Goal: Task Accomplishment & Management: Use online tool/utility

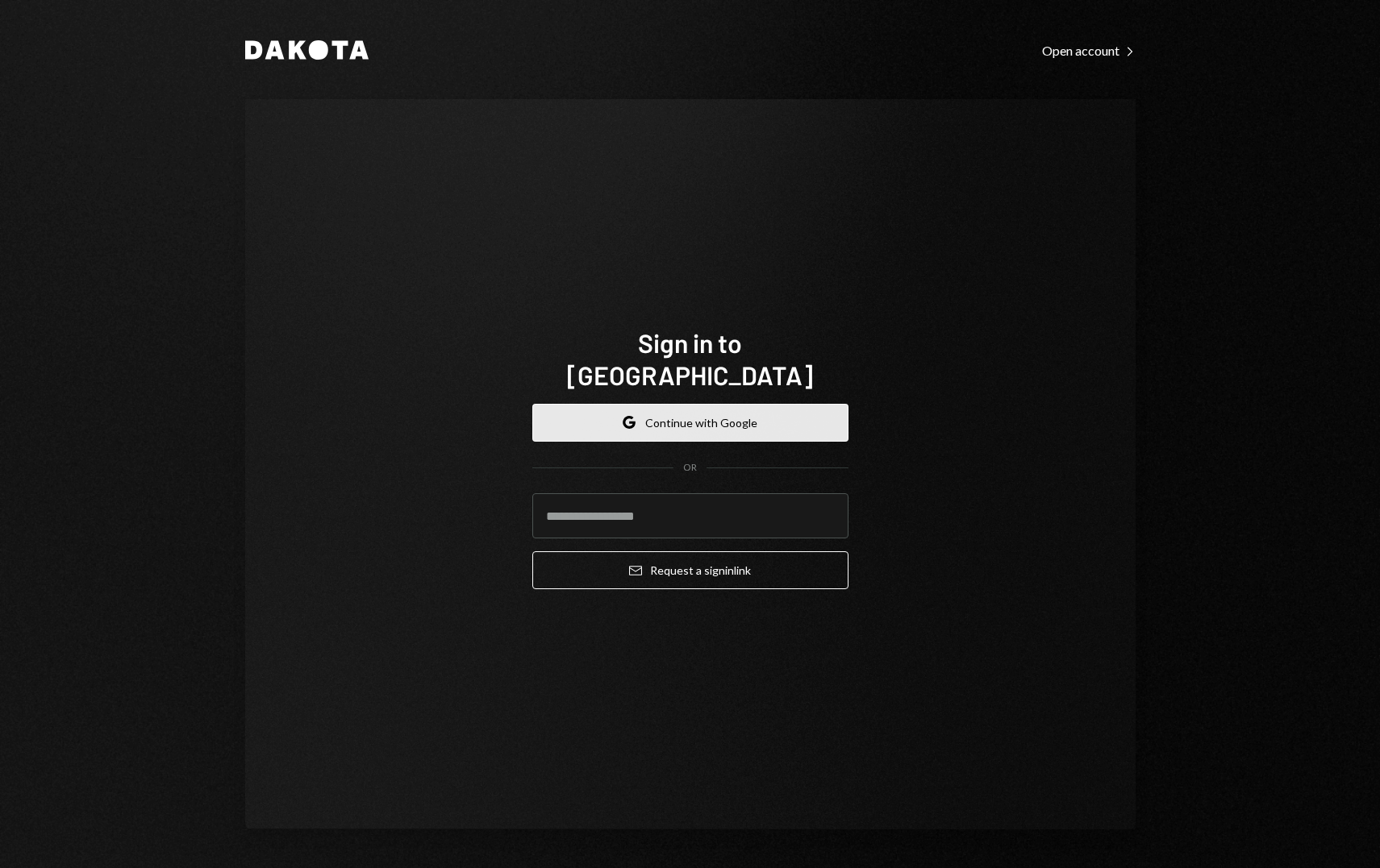
click at [760, 404] on button "Google Continue with Google" at bounding box center [690, 422] width 316 height 38
drag, startPoint x: 654, startPoint y: 525, endPoint x: 654, endPoint y: 506, distance: 19.0
click at [654, 522] on form "Google Continue with Google OR Email Request a sign in link" at bounding box center [690, 497] width 316 height 186
drag, startPoint x: 654, startPoint y: 503, endPoint x: 663, endPoint y: 507, distance: 9.8
click at [654, 503] on input "email" at bounding box center [690, 516] width 316 height 45
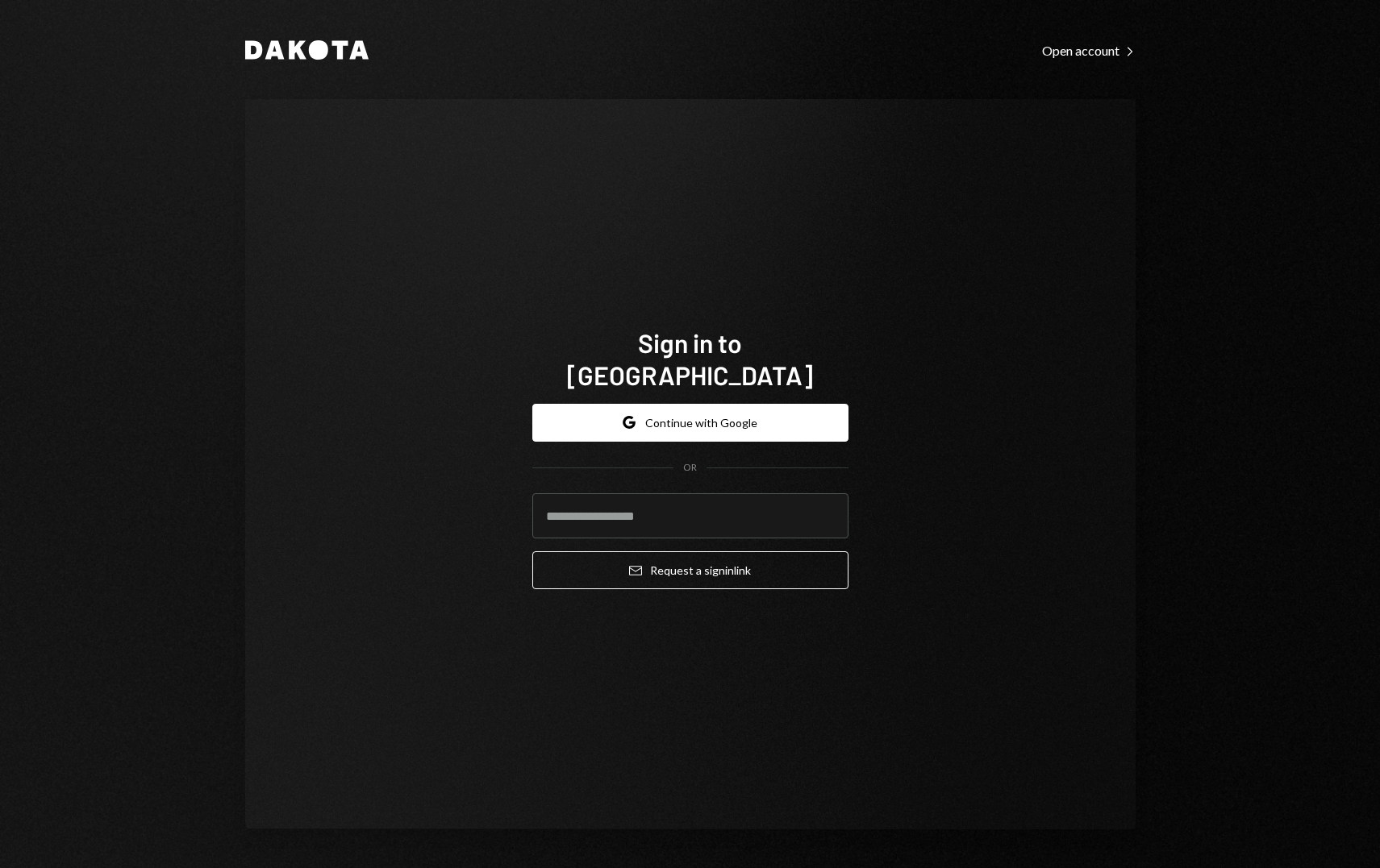
type input "**********"
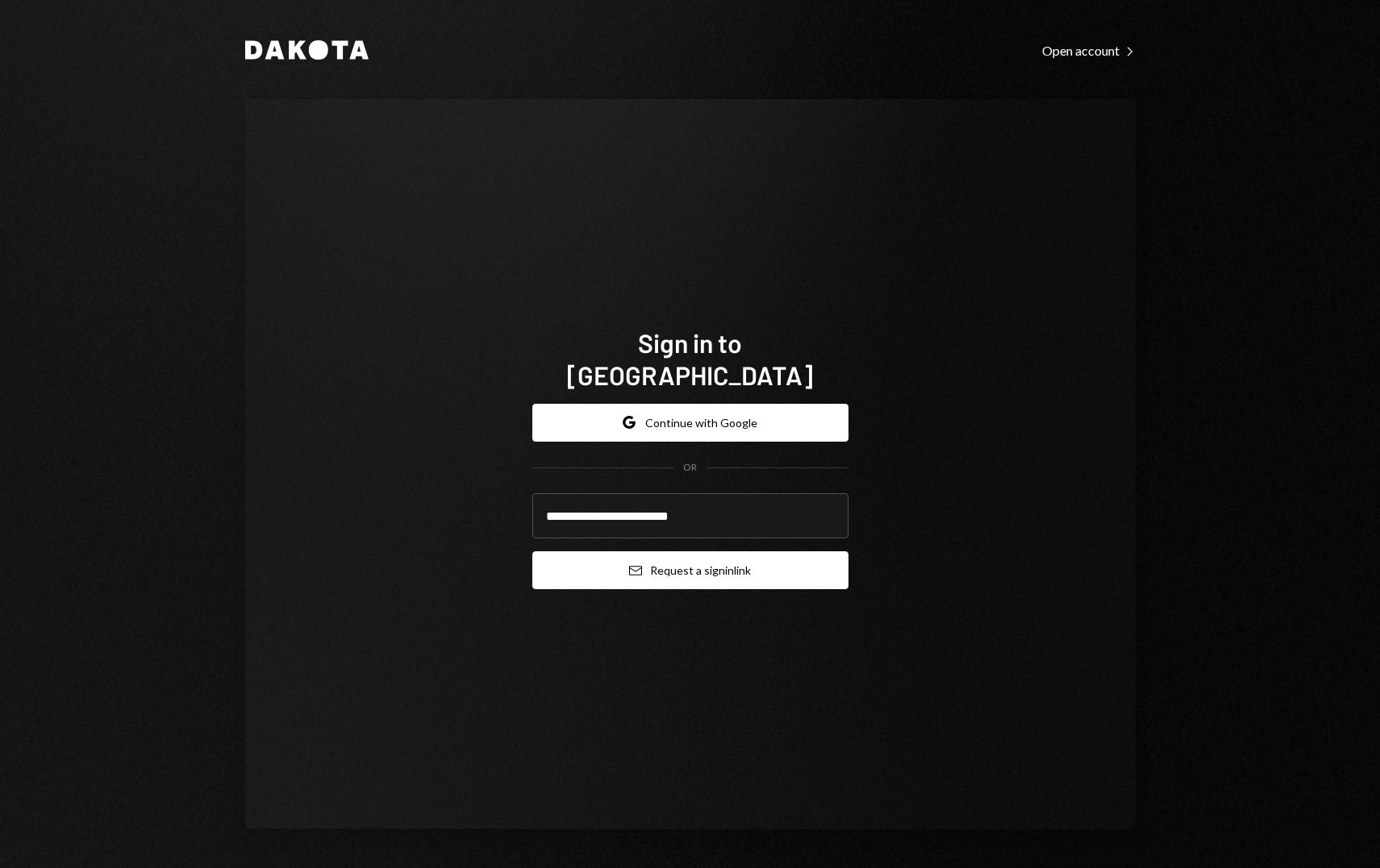
click at [774, 551] on button "Email Request a sign in link" at bounding box center [690, 570] width 316 height 38
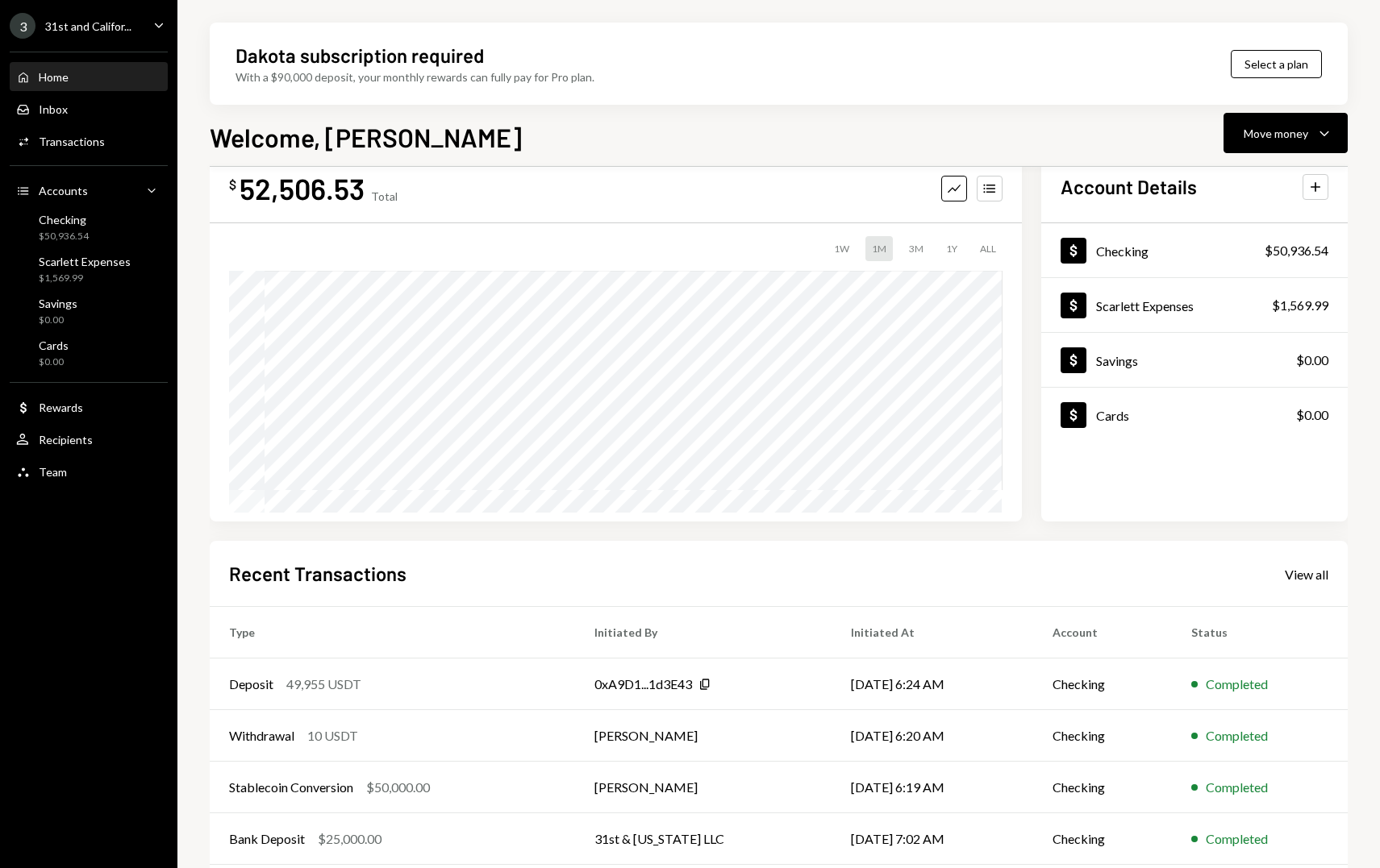
scroll to position [54, 0]
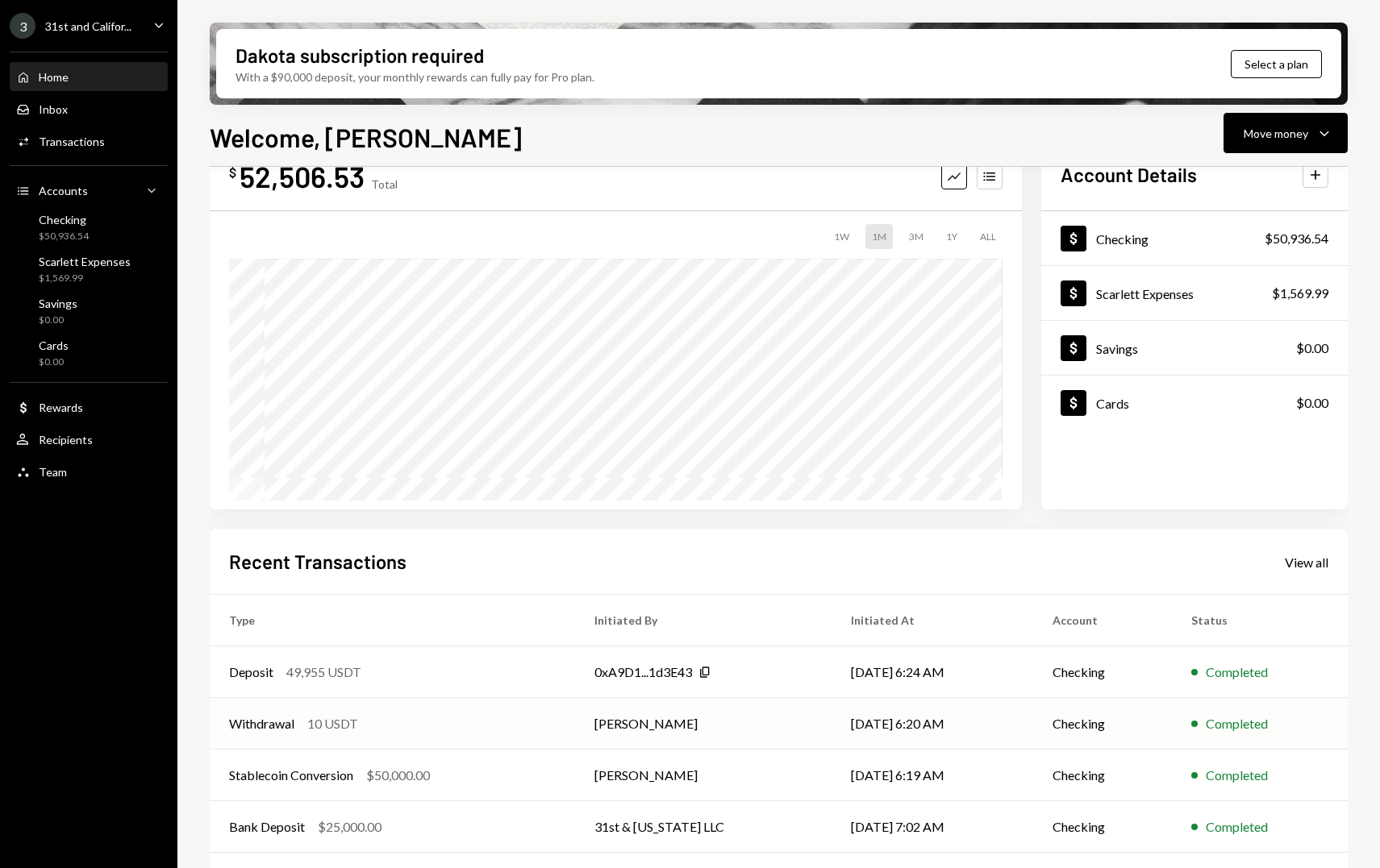
click at [751, 724] on td "[PERSON_NAME]" at bounding box center [703, 723] width 256 height 52
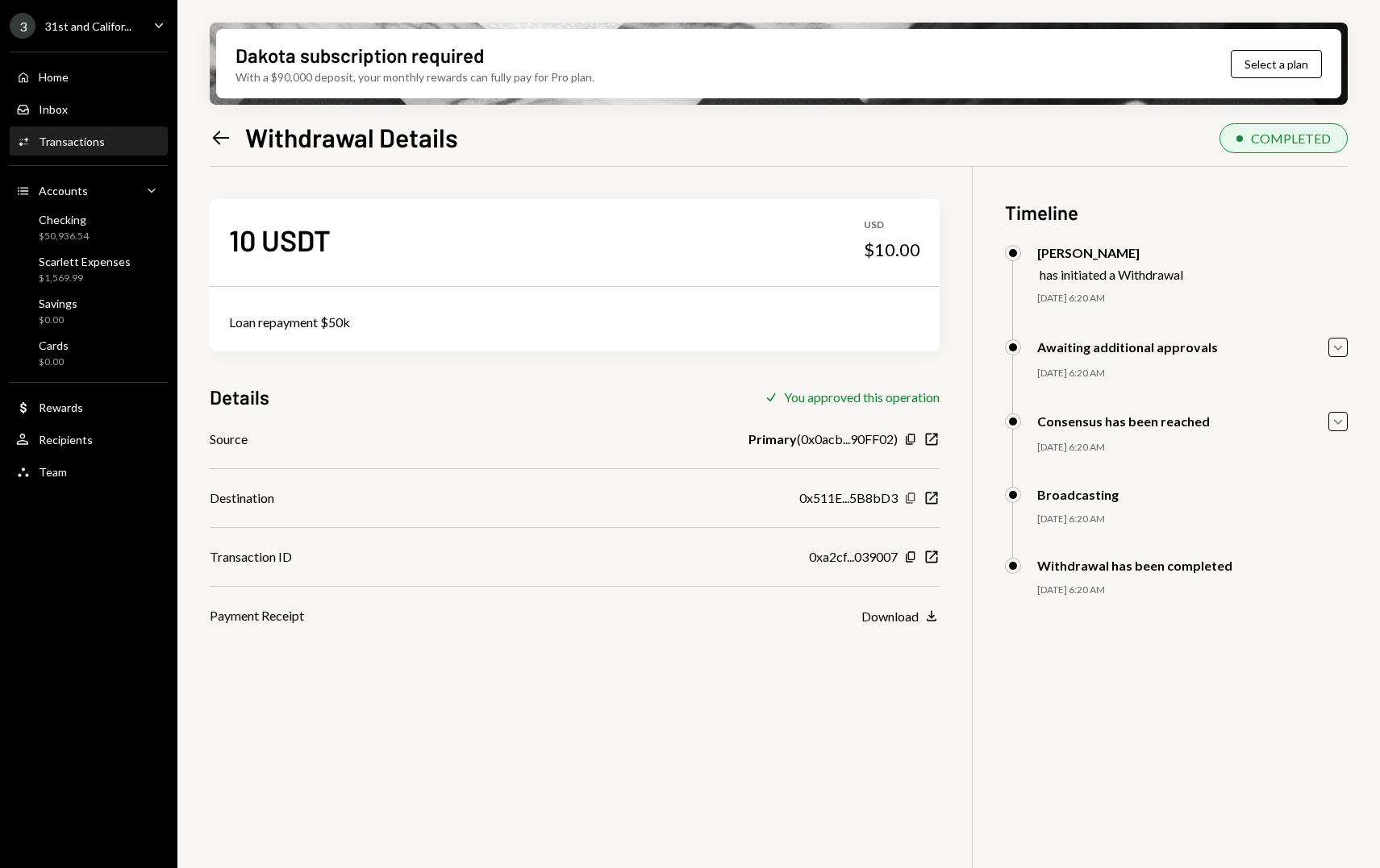
click at [912, 498] on icon "Copy" at bounding box center [910, 498] width 13 height 13
click at [925, 498] on icon "button" at bounding box center [931, 499] width 12 height 12
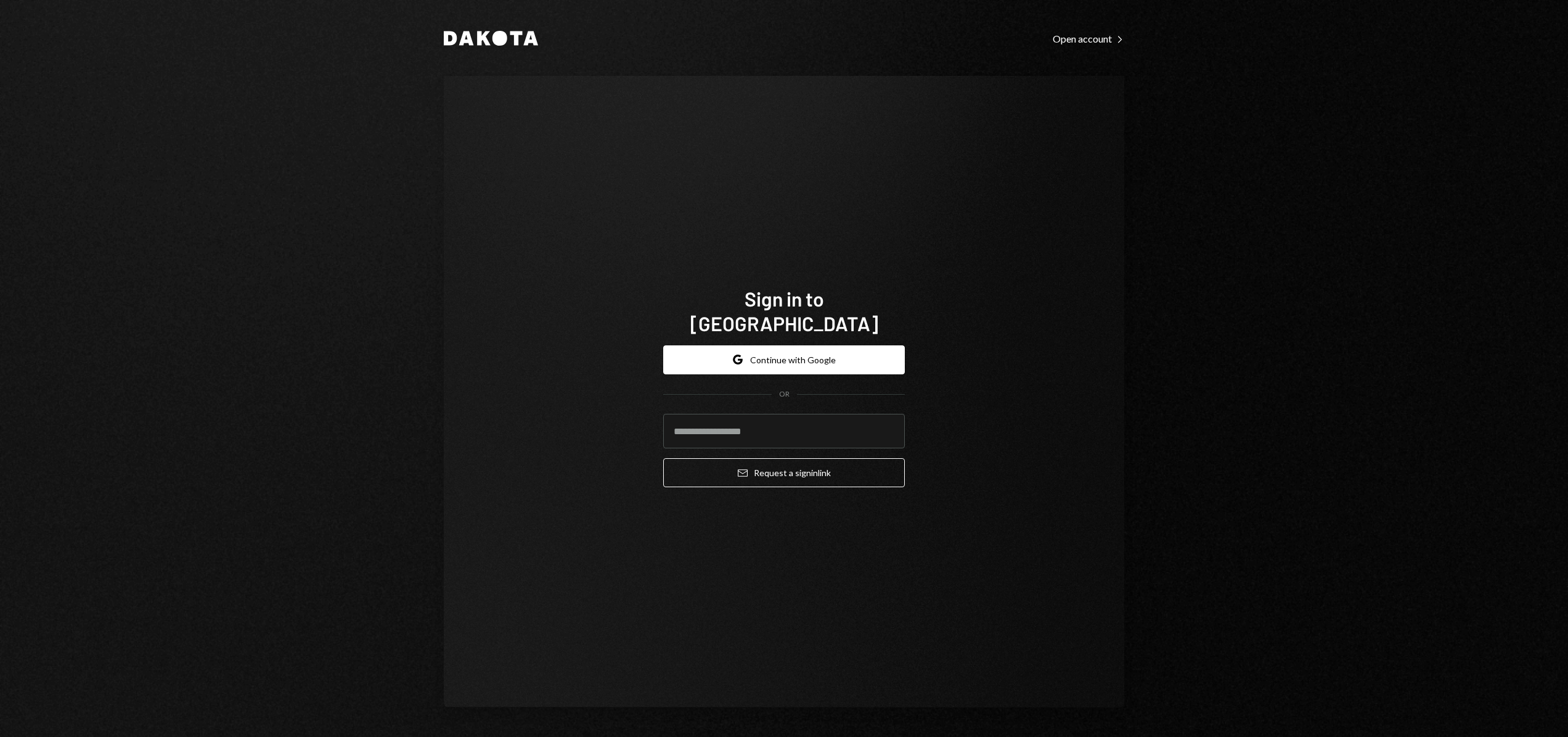
type input "**********"
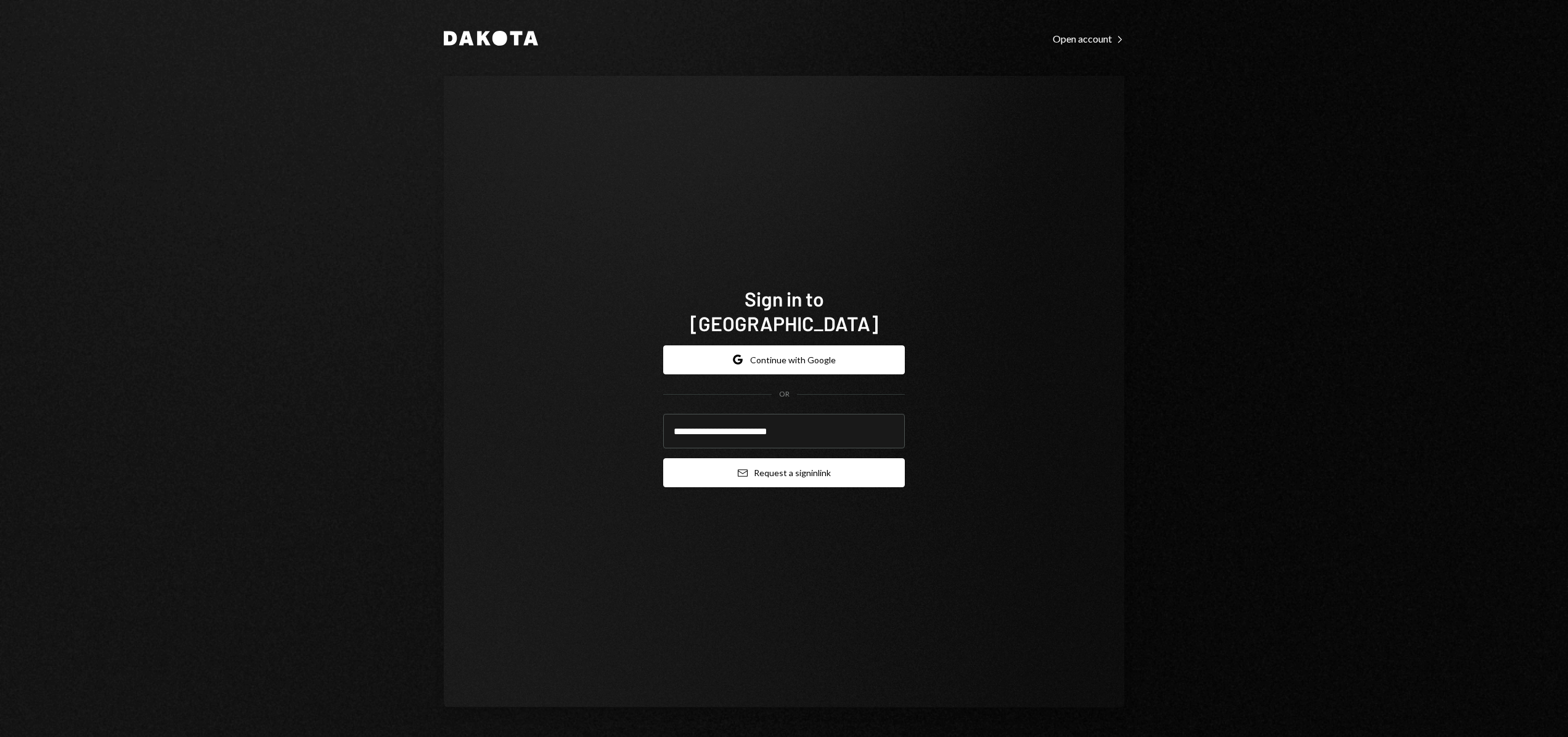
click at [813, 459] on button "Email Request a sign in link" at bounding box center [784, 473] width 242 height 29
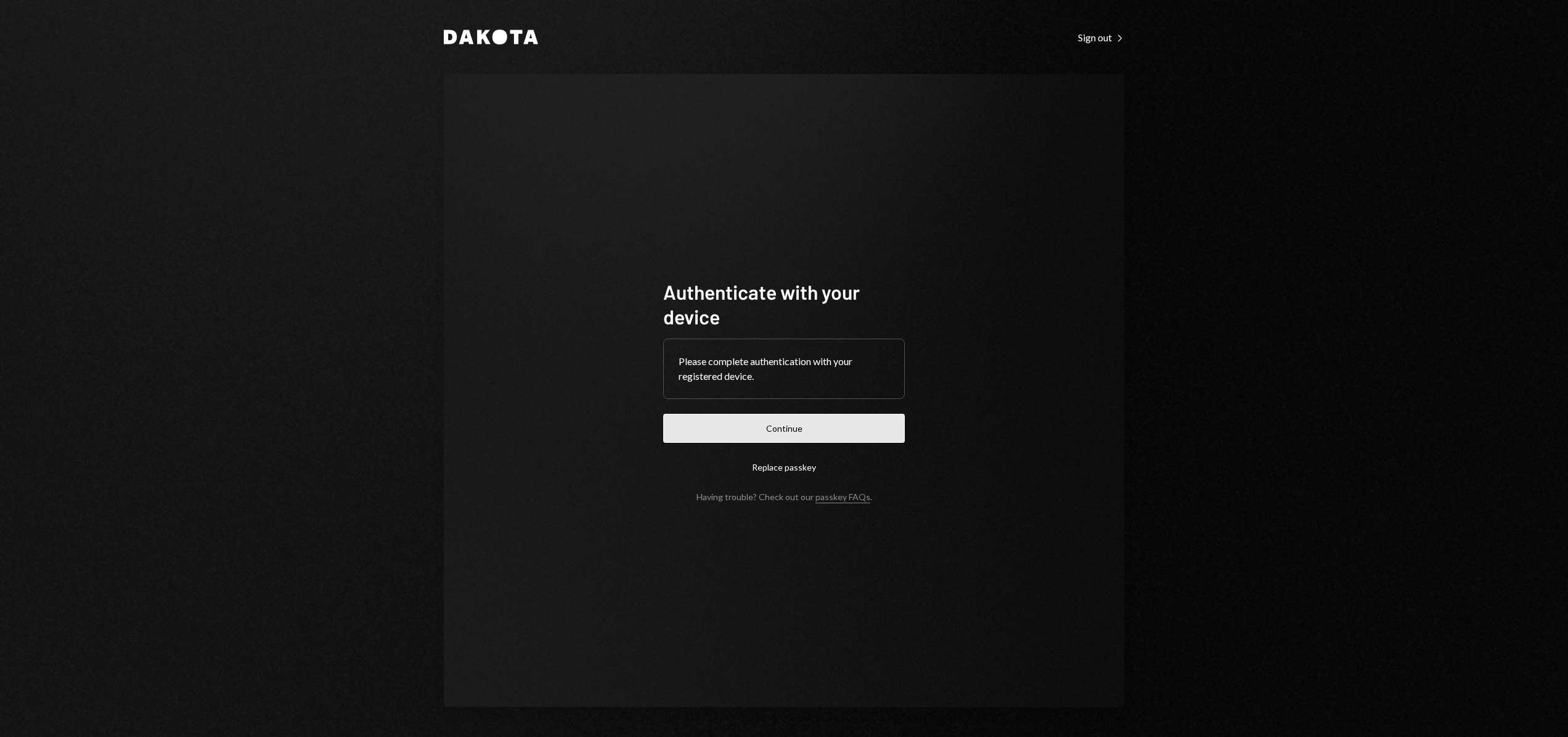
click at [774, 427] on button "Continue" at bounding box center [784, 428] width 242 height 29
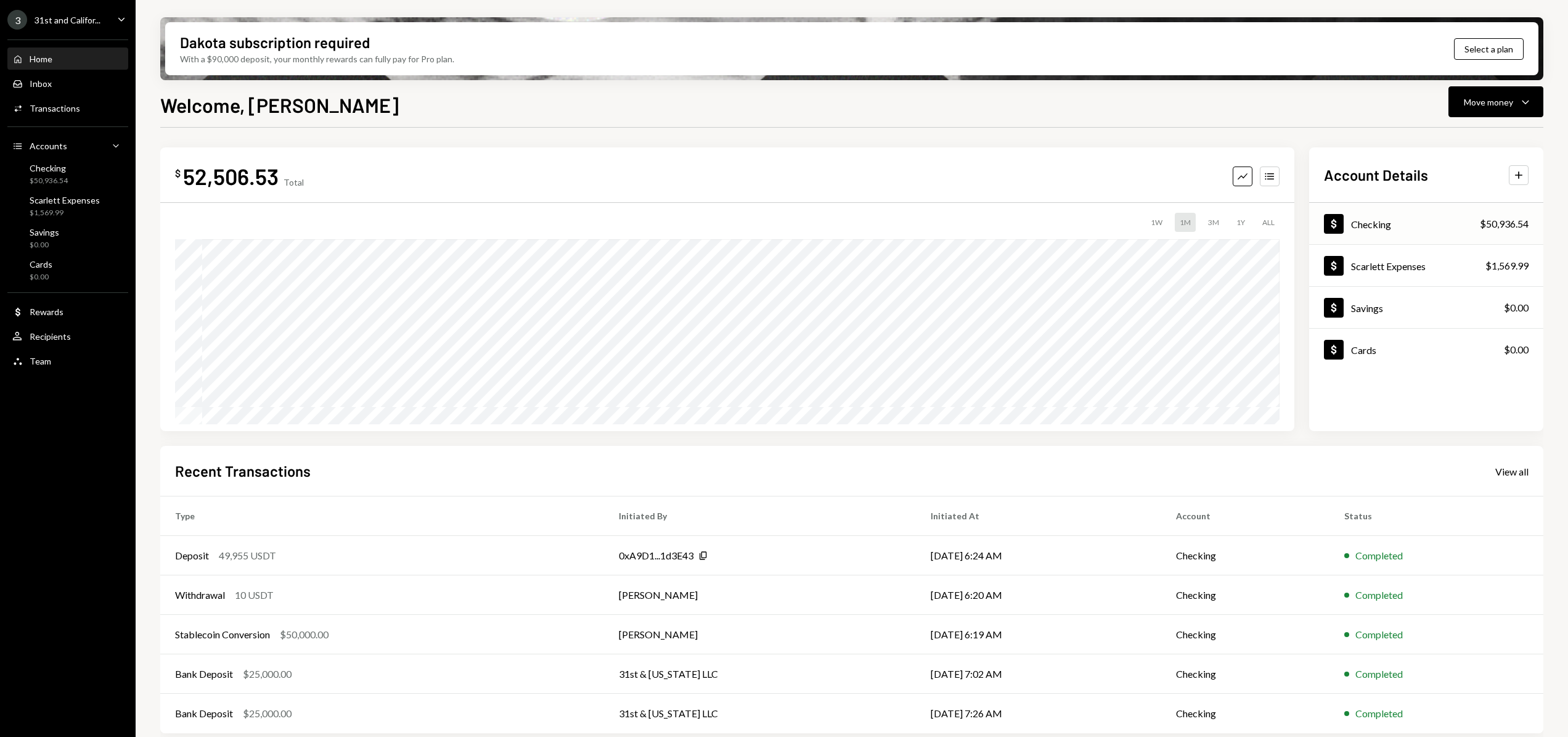
click at [1435, 230] on div "Dollar Checking $50,936.54" at bounding box center [1426, 224] width 234 height 40
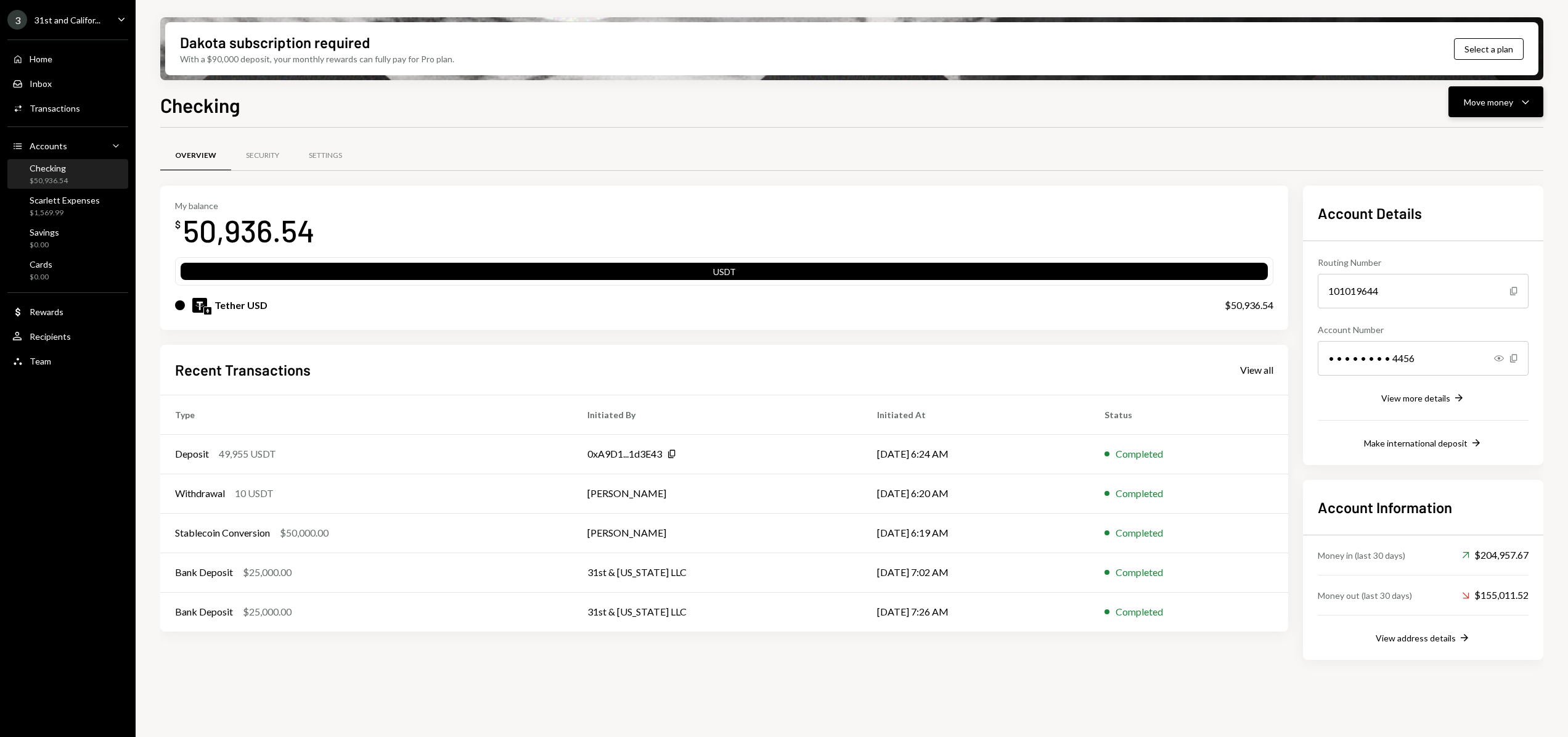
click at [1490, 103] on div "Move money" at bounding box center [1489, 102] width 49 height 13
click at [1457, 134] on div "Send" at bounding box center [1486, 138] width 90 height 13
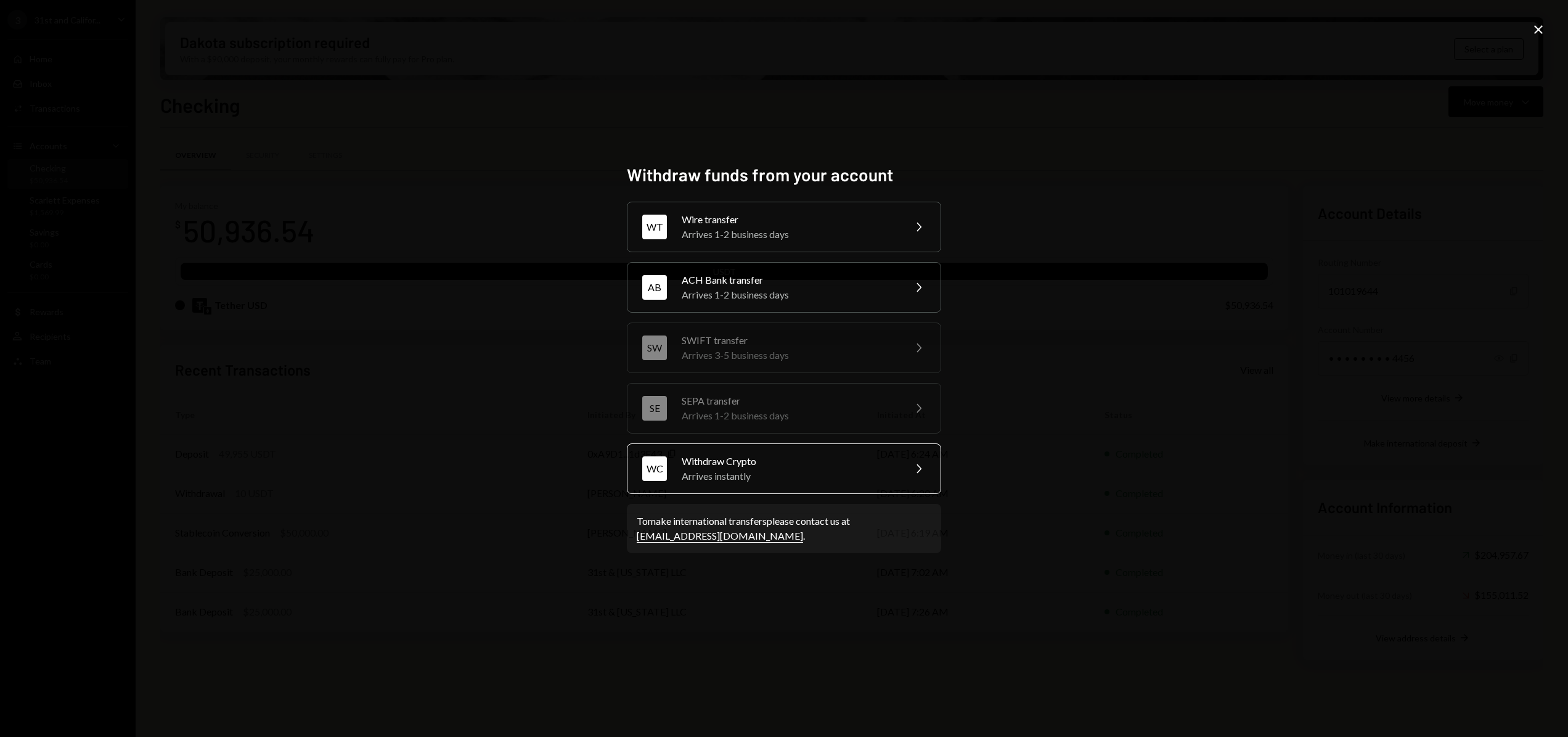
click at [754, 465] on div "Withdraw Crypto" at bounding box center [789, 462] width 215 height 15
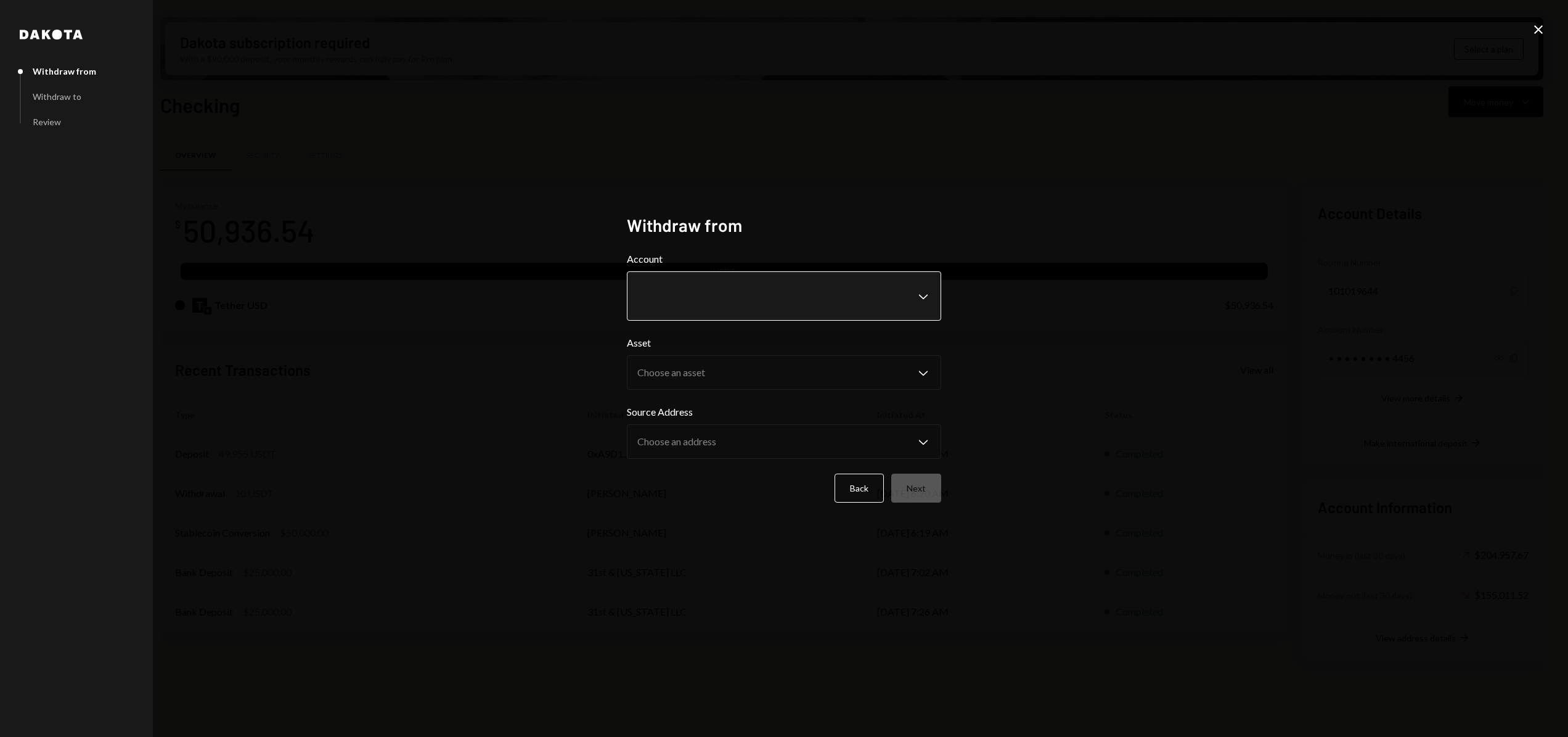
click at [728, 296] on body "3 31st and Califor... Caret Down Home Home Inbox Inbox Activities Transactions …" at bounding box center [784, 368] width 1568 height 737
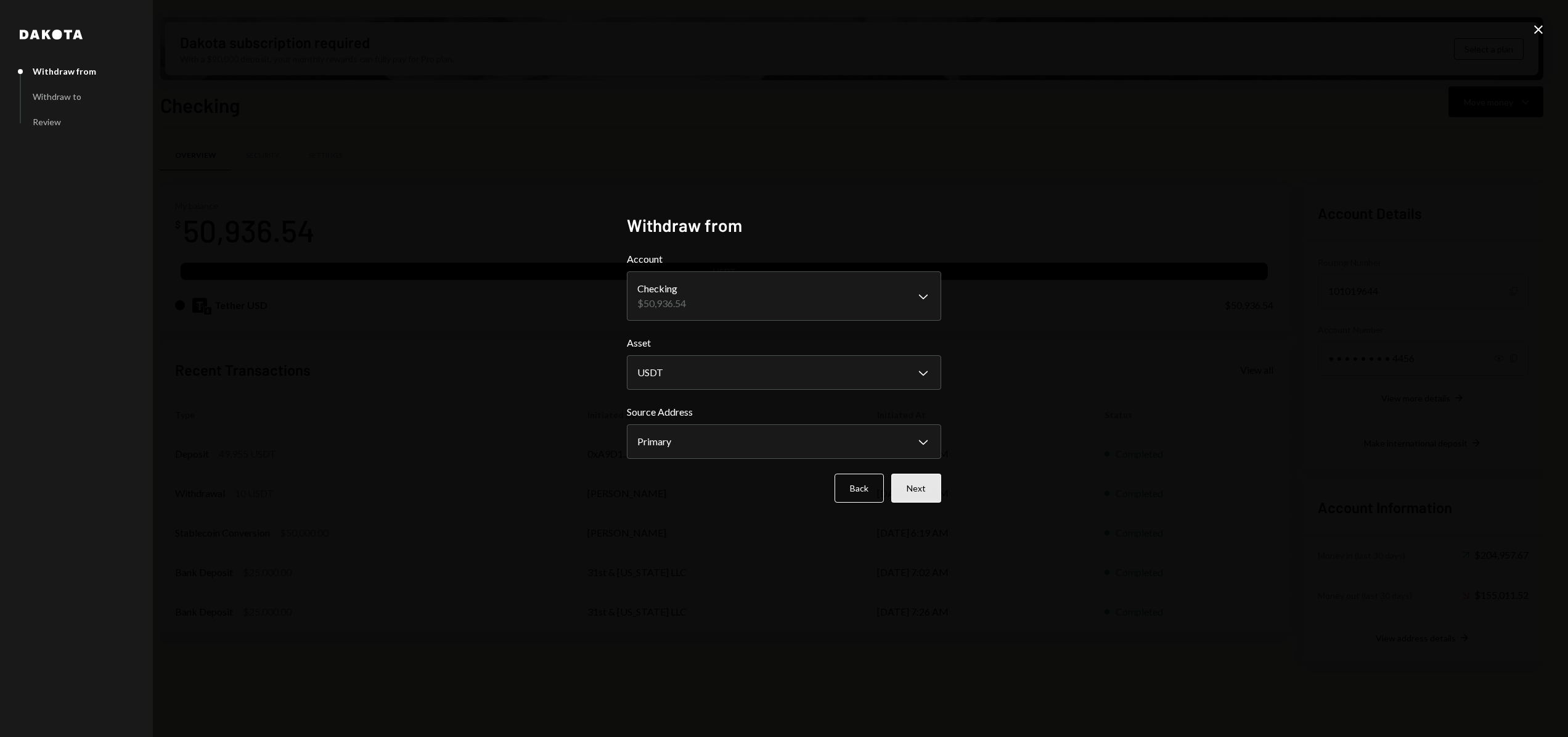
click at [931, 489] on button "Next" at bounding box center [916, 488] width 50 height 29
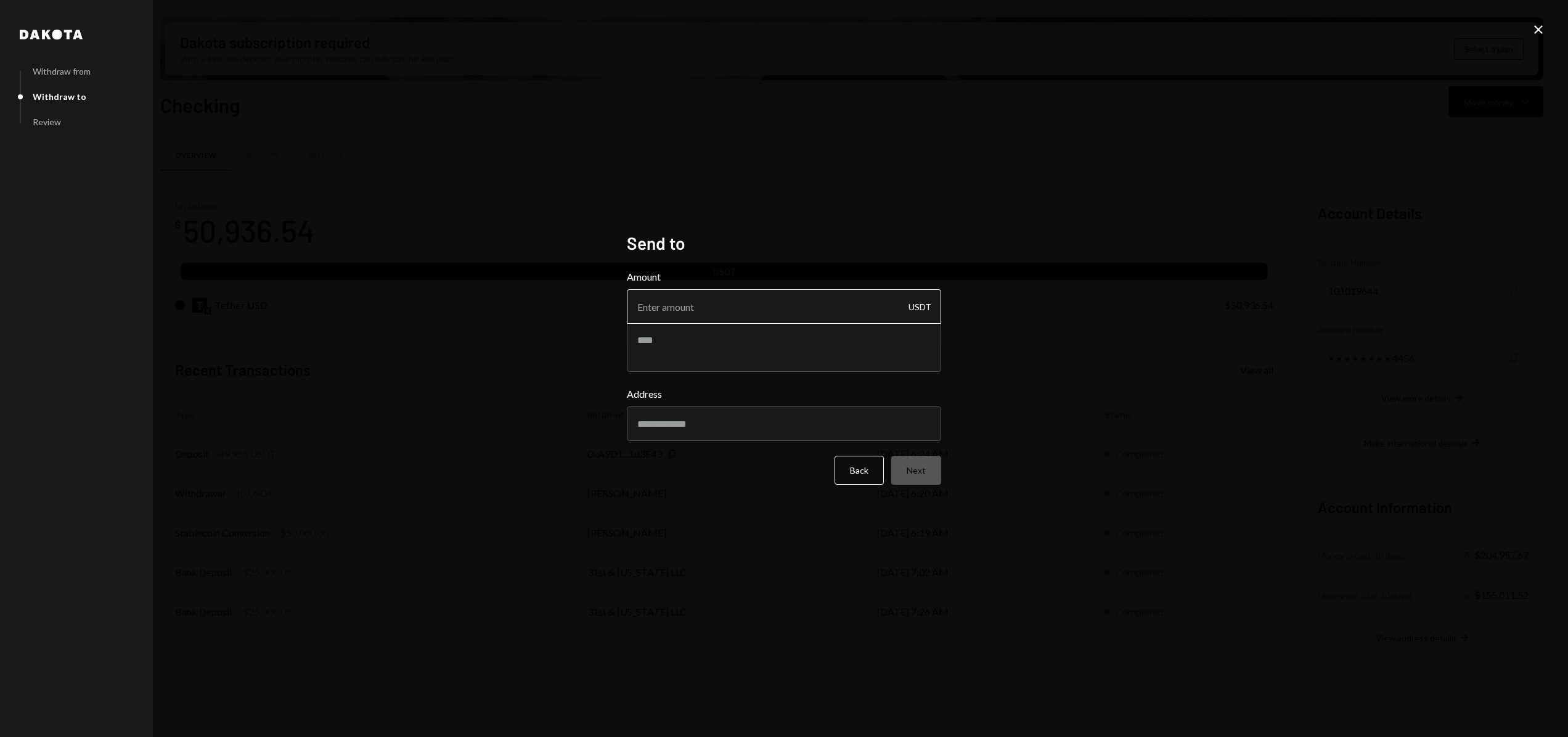
click at [683, 305] on input "Amount" at bounding box center [784, 307] width 314 height 34
type input "50000"
click at [734, 431] on input "Address" at bounding box center [784, 423] width 314 height 34
paste input "**********"
type input "**********"
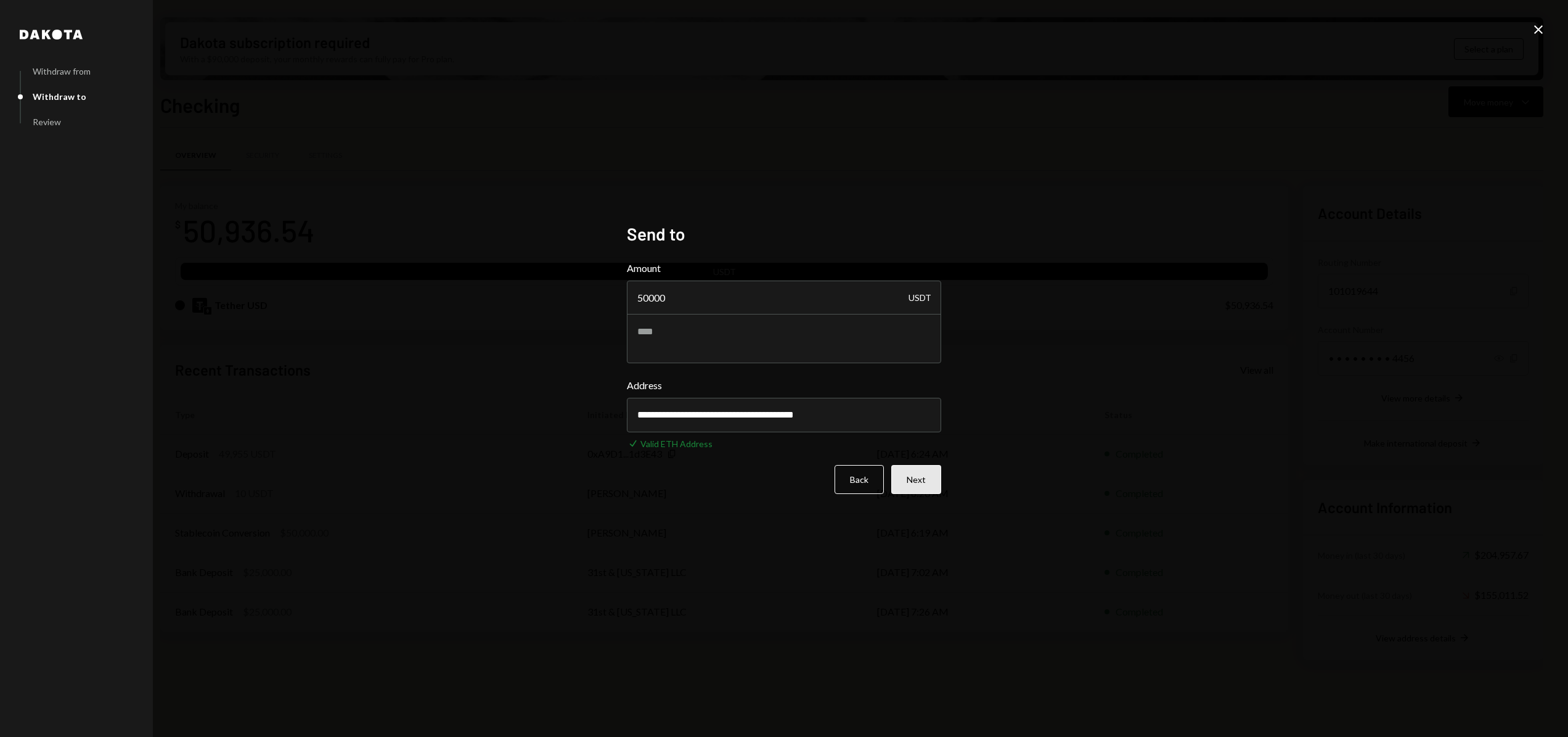
click at [926, 479] on button "Next" at bounding box center [916, 480] width 50 height 29
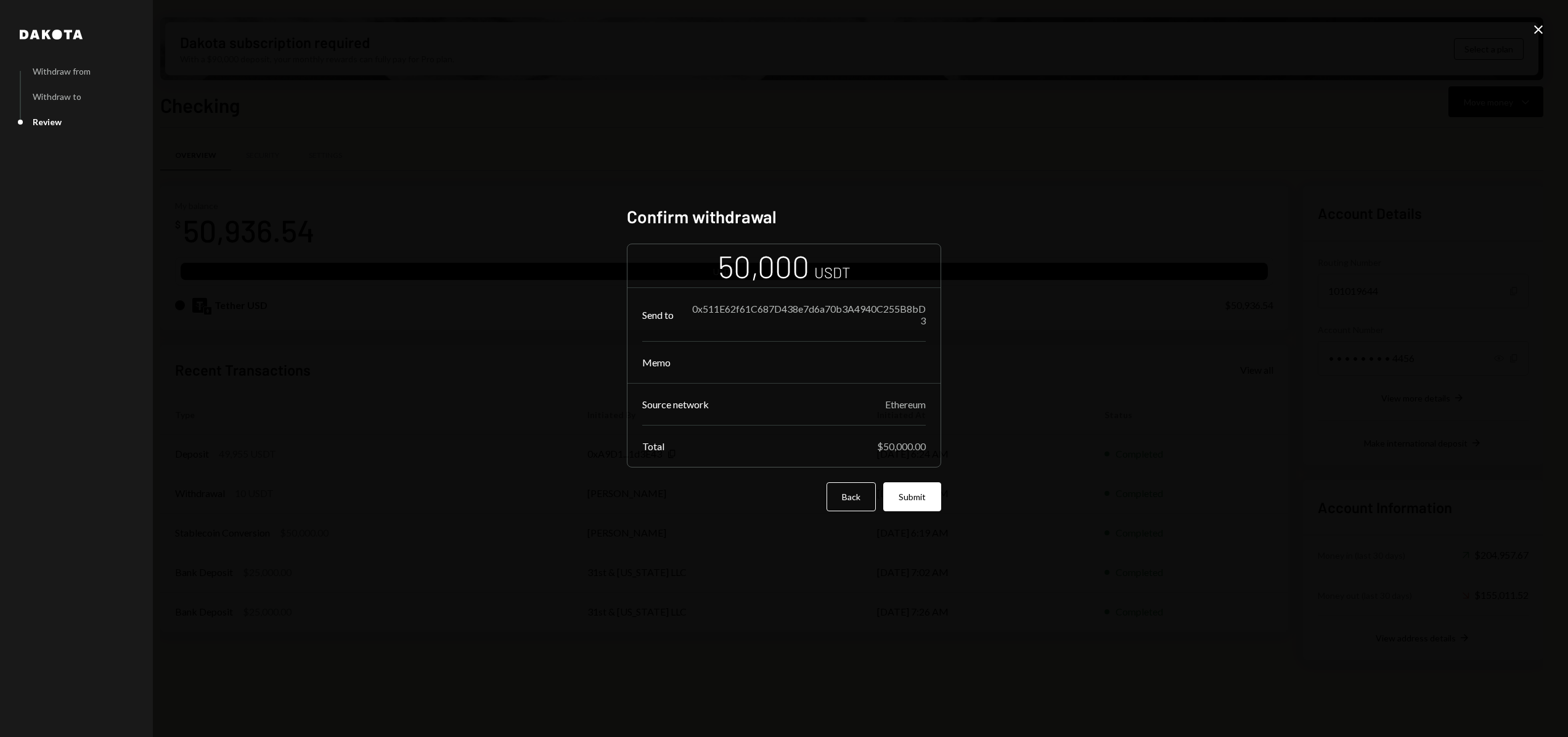
click at [906, 313] on div "0x511E62f61C687D438e7d6a70b3A4940C255B8bD3" at bounding box center [807, 314] width 237 height 23
copy div "0x511E62f61C687D438e7d6a70b3A4940C255B8bD3"
click at [983, 476] on div "Dakota Withdraw from Withdraw to Review Confirm withdrawal 50,000 USDT Send to …" at bounding box center [784, 368] width 1568 height 737
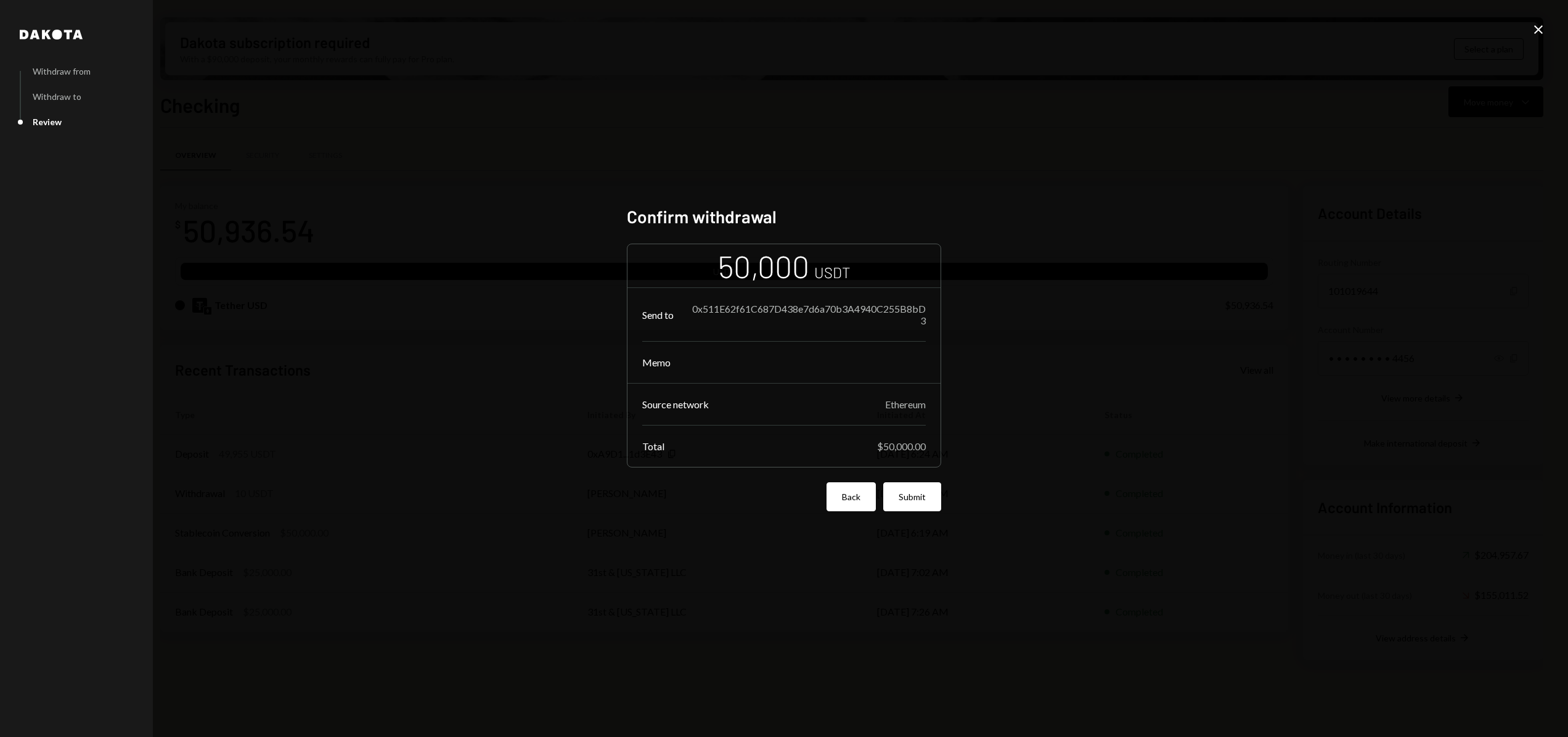
click at [839, 492] on button "Back" at bounding box center [852, 497] width 49 height 29
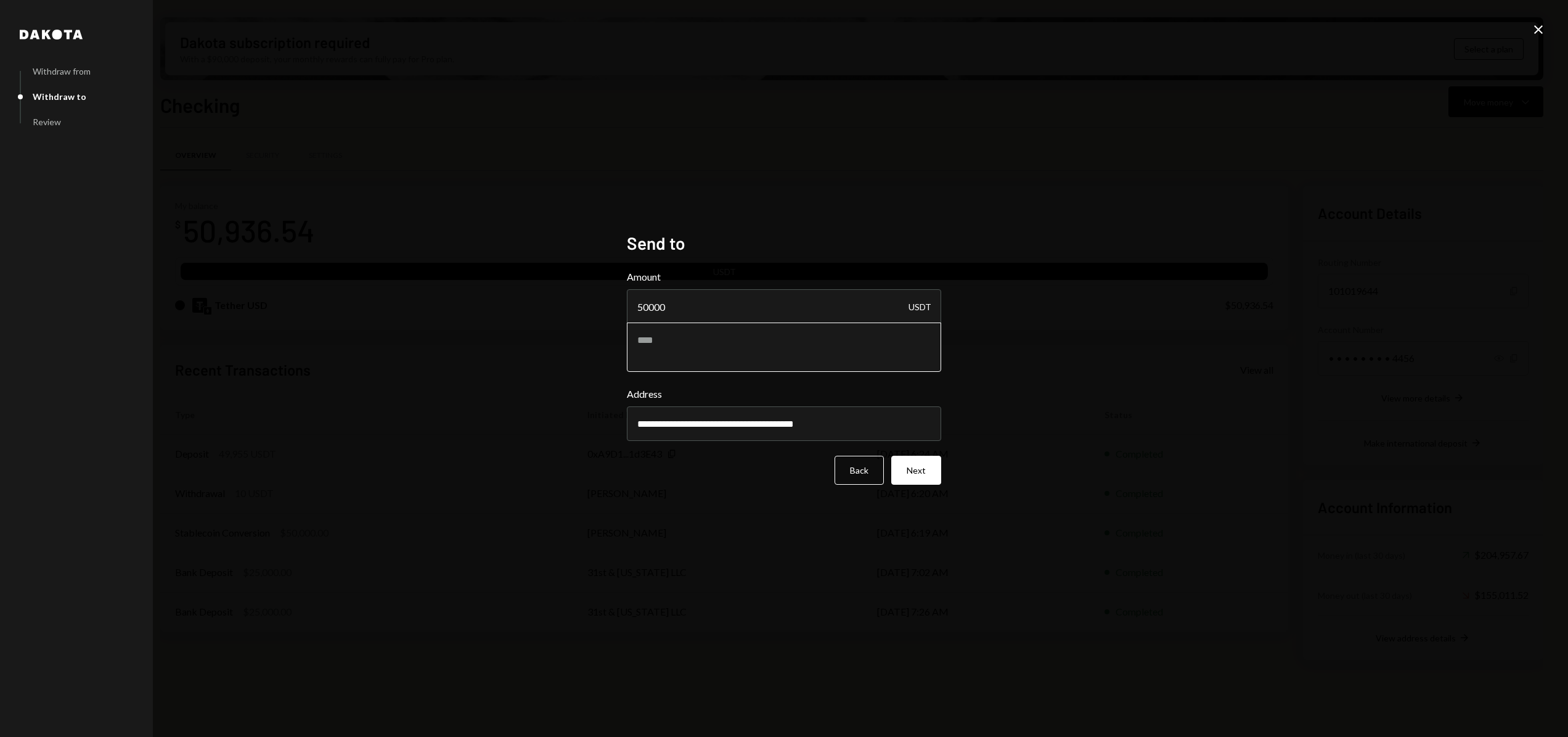
click at [683, 351] on textarea at bounding box center [784, 347] width 314 height 49
drag, startPoint x: 671, startPoint y: 308, endPoint x: 627, endPoint y: 308, distance: 44.0
click at [627, 308] on div "**********" at bounding box center [784, 369] width 344 height 302
click at [742, 354] on textarea "**********" at bounding box center [784, 347] width 314 height 49
type textarea "**********"
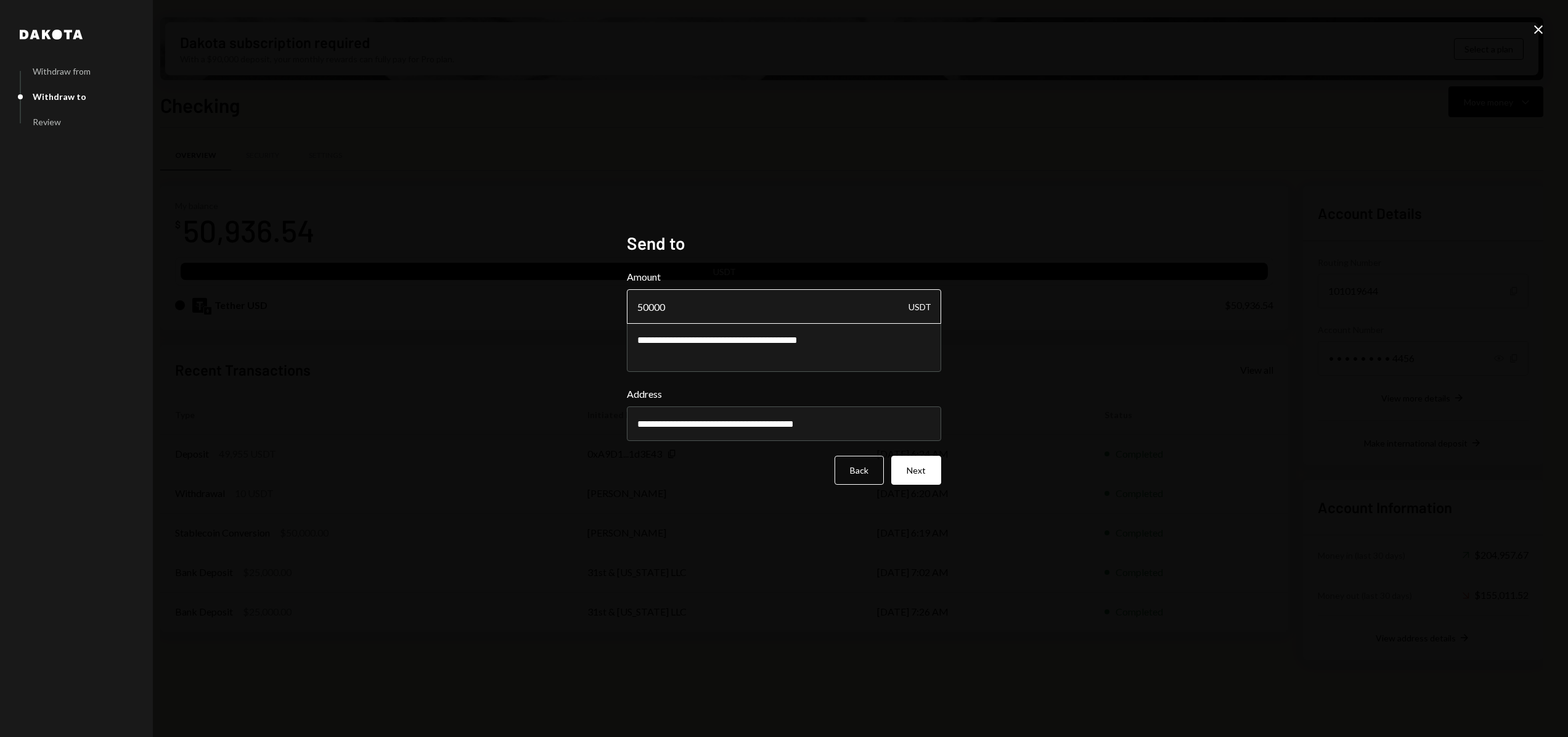
drag, startPoint x: 676, startPoint y: 305, endPoint x: 651, endPoint y: 302, distance: 25.2
click at [633, 303] on input "50000" at bounding box center [784, 307] width 314 height 34
click at [648, 306] on input "49990" at bounding box center [784, 307] width 314 height 34
drag, startPoint x: 651, startPoint y: 306, endPoint x: 677, endPoint y: 307, distance: 26.0
click at [677, 307] on input "49990" at bounding box center [784, 307] width 314 height 34
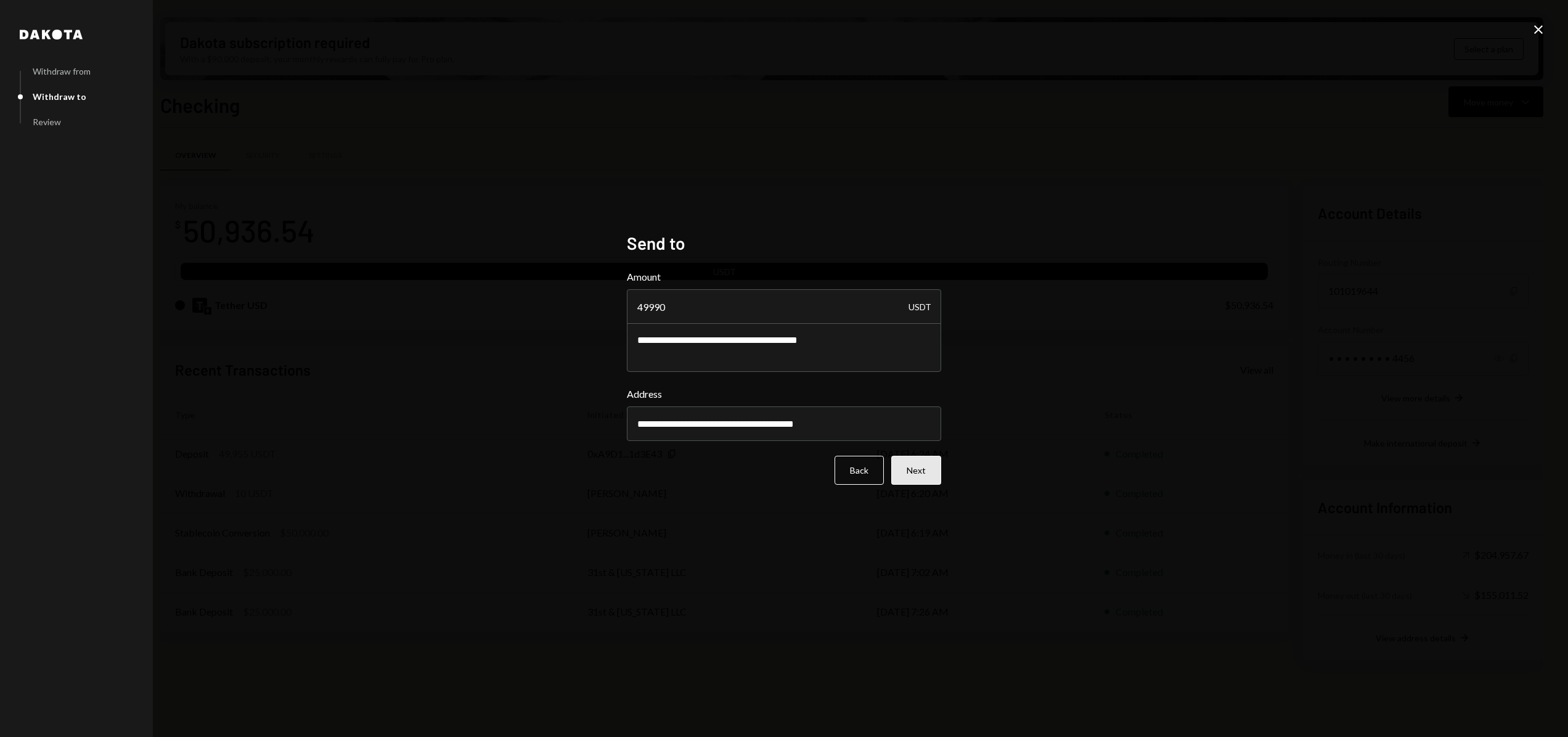
type input "49990"
click at [925, 472] on button "Next" at bounding box center [916, 470] width 50 height 29
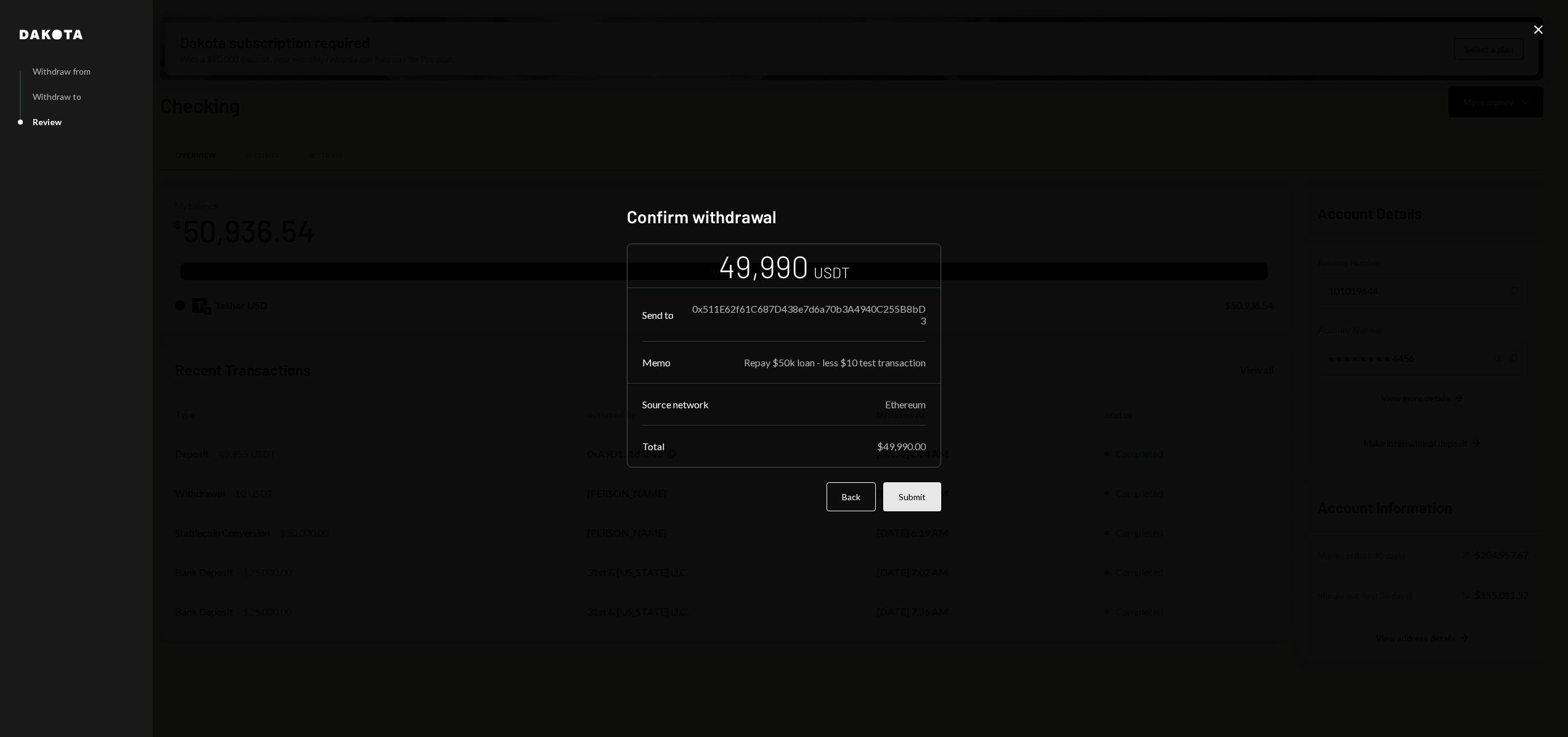
click at [918, 501] on button "Submit" at bounding box center [911, 497] width 58 height 29
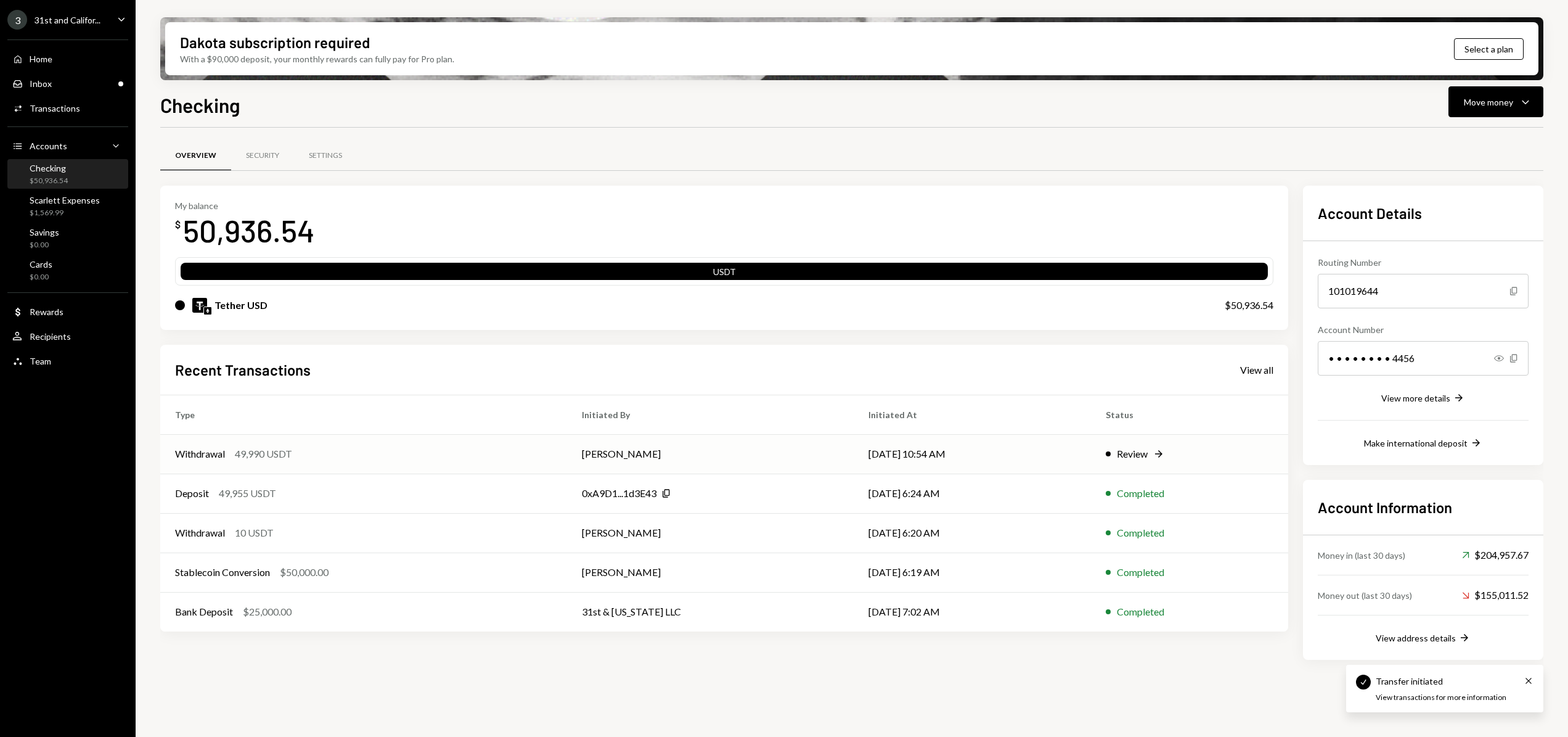
click at [701, 466] on td "[PERSON_NAME]" at bounding box center [710, 453] width 286 height 40
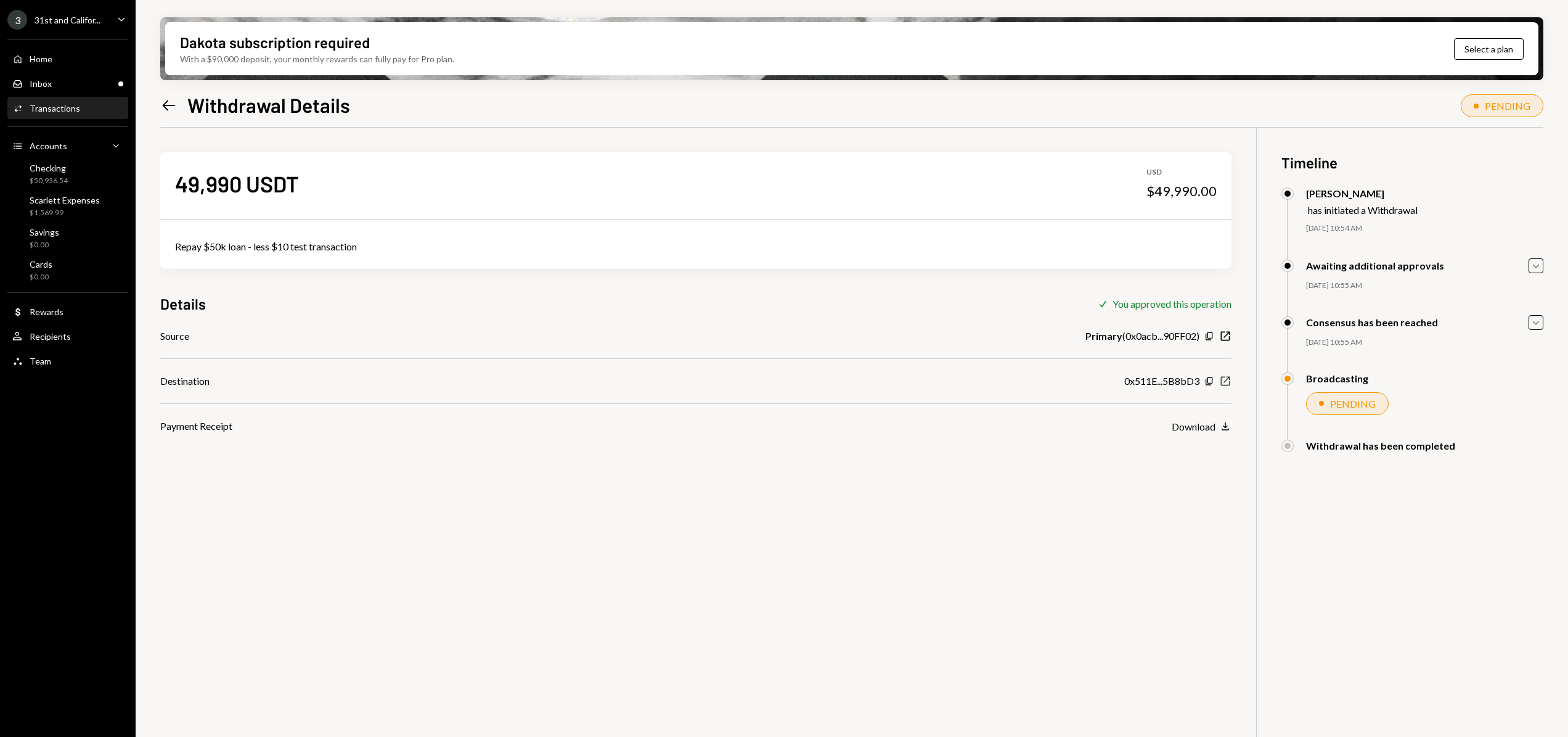
click at [1223, 385] on icon "button" at bounding box center [1226, 382] width 9 height 9
